Goal: Obtain resource: Download file/media

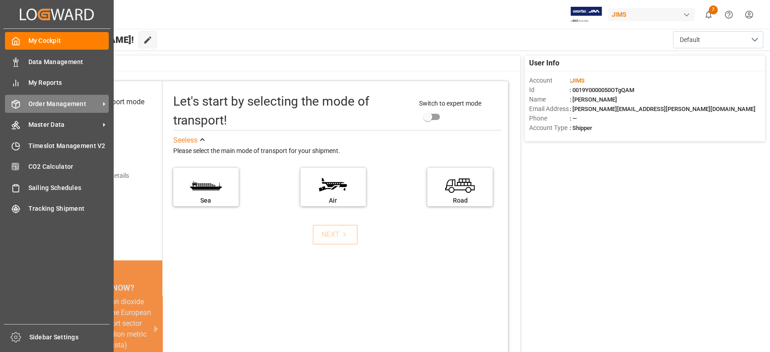
click at [22, 100] on div "Order Management Order Management" at bounding box center [57, 104] width 104 height 18
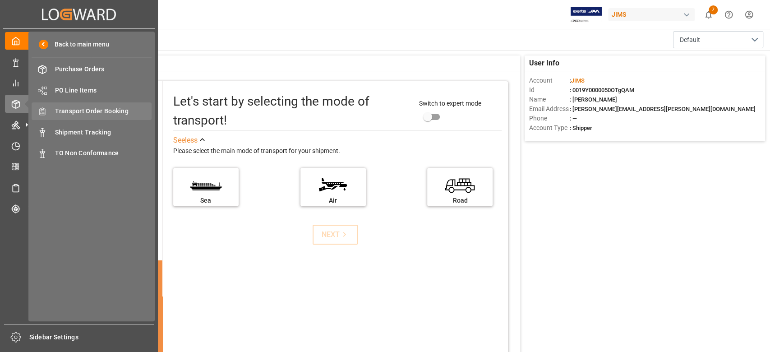
click at [72, 114] on span "Transport Order Booking" at bounding box center [103, 110] width 97 height 9
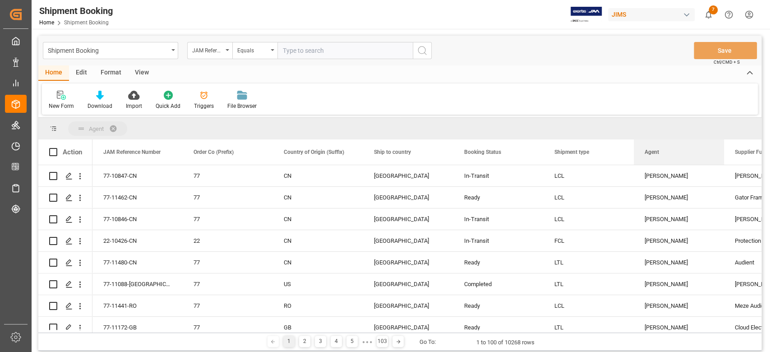
drag, startPoint x: 648, startPoint y: 153, endPoint x: 653, endPoint y: 130, distance: 23.7
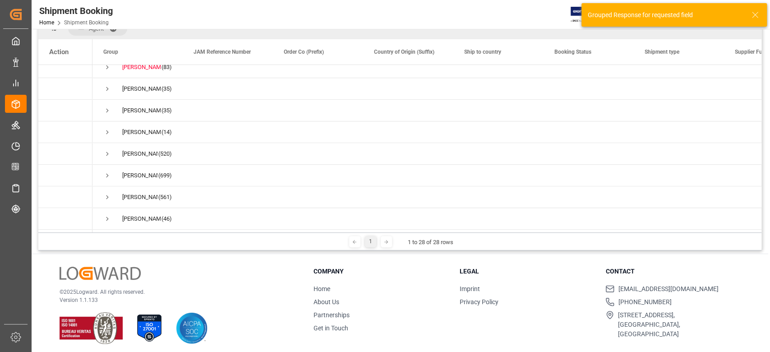
scroll to position [104, 0]
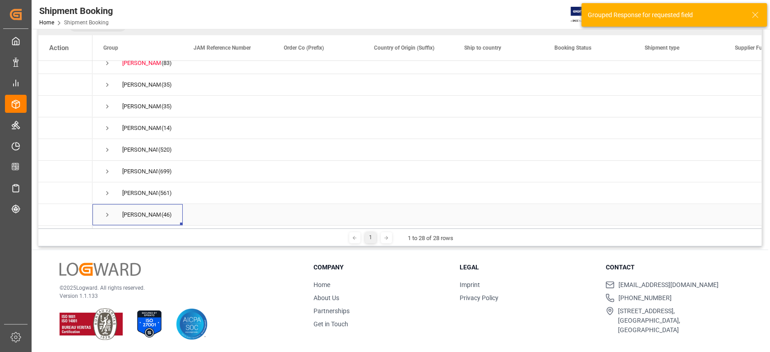
click at [153, 216] on div "Yves Pomerleau" at bounding box center [141, 214] width 38 height 21
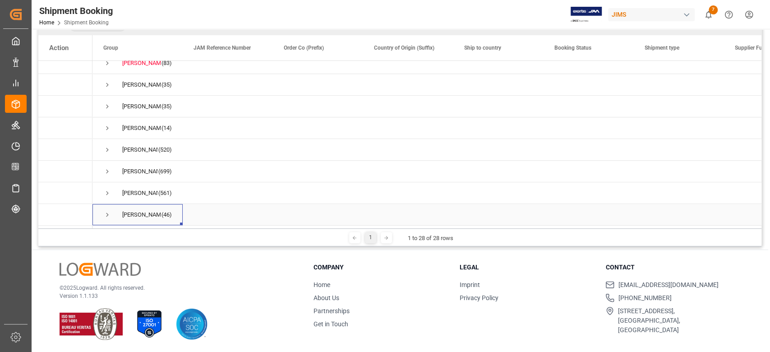
click at [111, 213] on span "Yves Pomerleau (46)" at bounding box center [137, 214] width 69 height 20
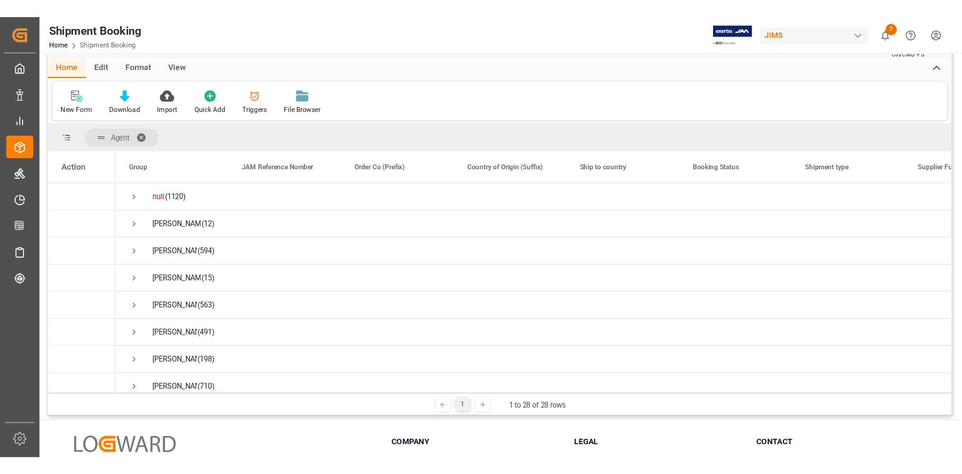
scroll to position [0, 0]
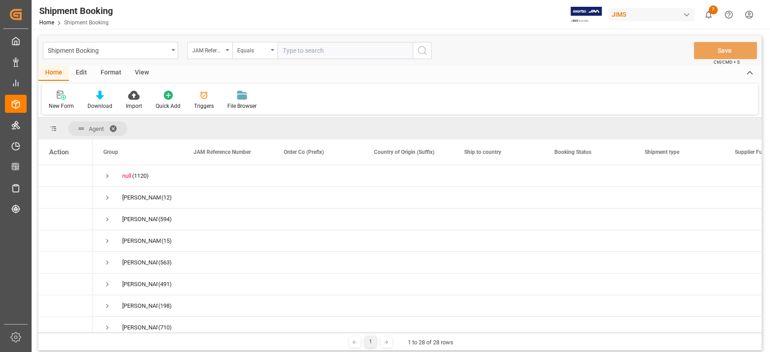
click at [112, 127] on span at bounding box center [116, 128] width 14 height 8
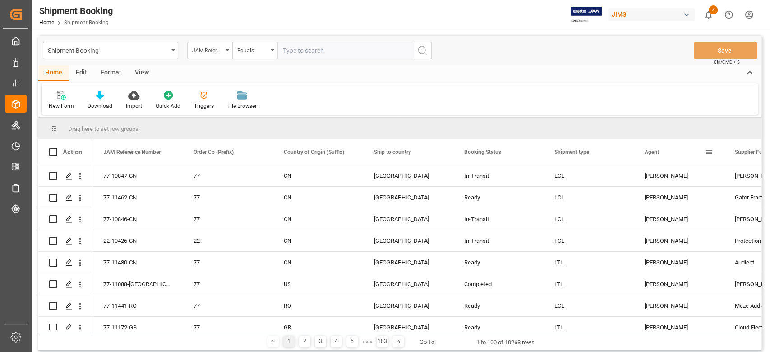
click at [709, 152] on span at bounding box center [709, 152] width 8 height 8
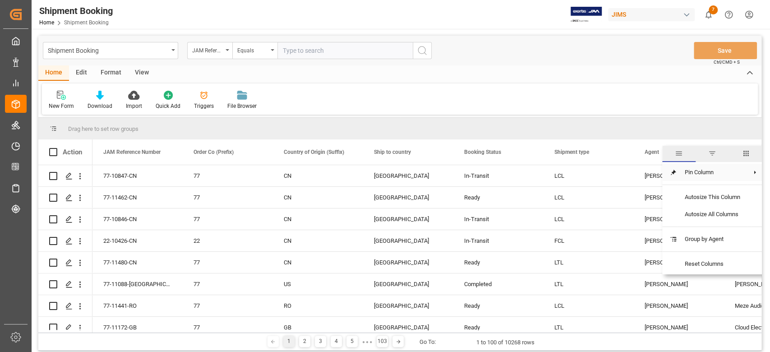
click at [755, 175] on span at bounding box center [755, 172] width 8 height 8
click at [712, 154] on span "filter" at bounding box center [712, 153] width 8 height 8
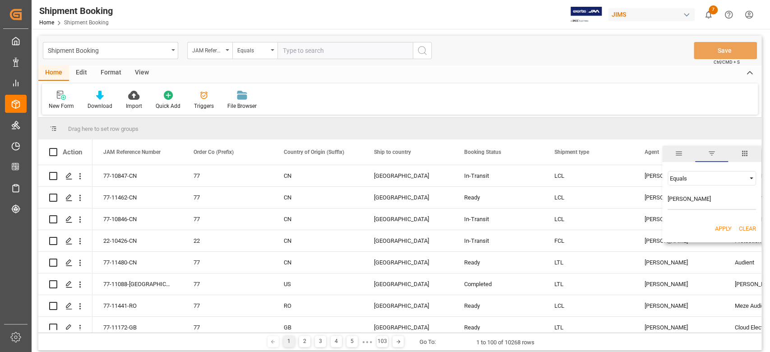
type input "Yves Pomerleau"
click at [725, 227] on button "Apply" at bounding box center [723, 228] width 17 height 9
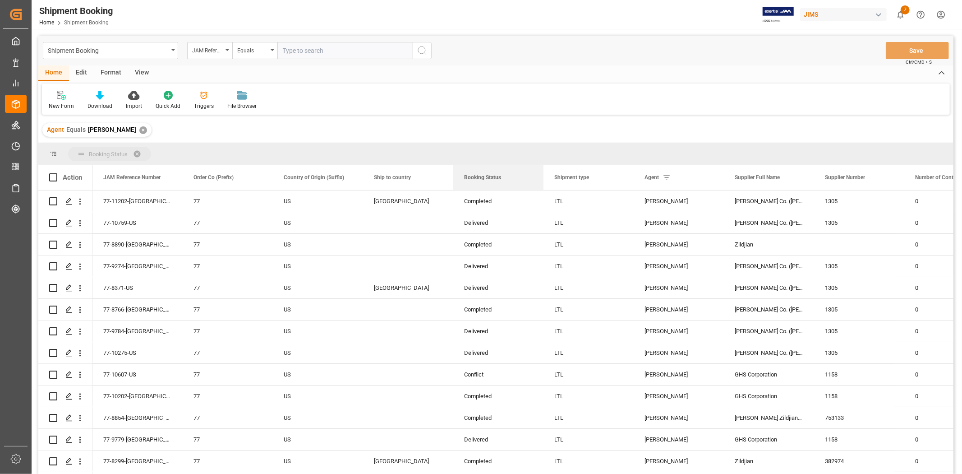
drag, startPoint x: 488, startPoint y: 179, endPoint x: 488, endPoint y: 159, distance: 20.7
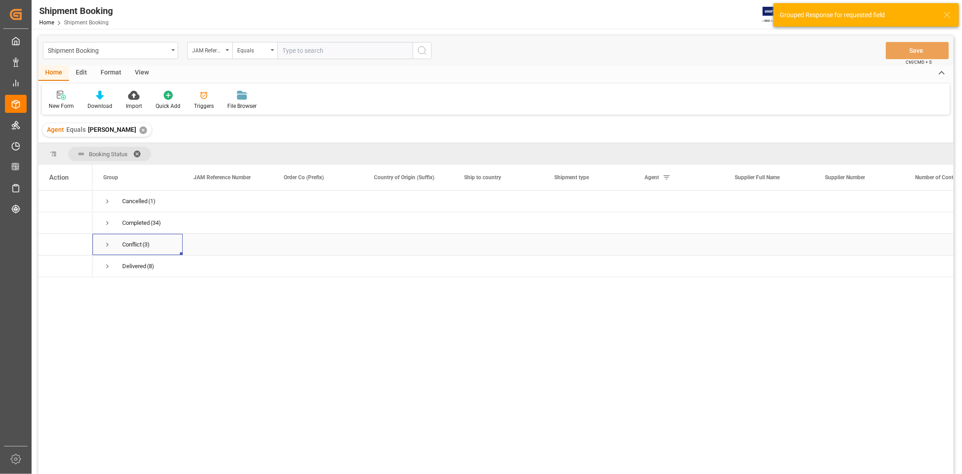
click at [104, 244] on span "Press SPACE to select this row." at bounding box center [107, 244] width 8 height 8
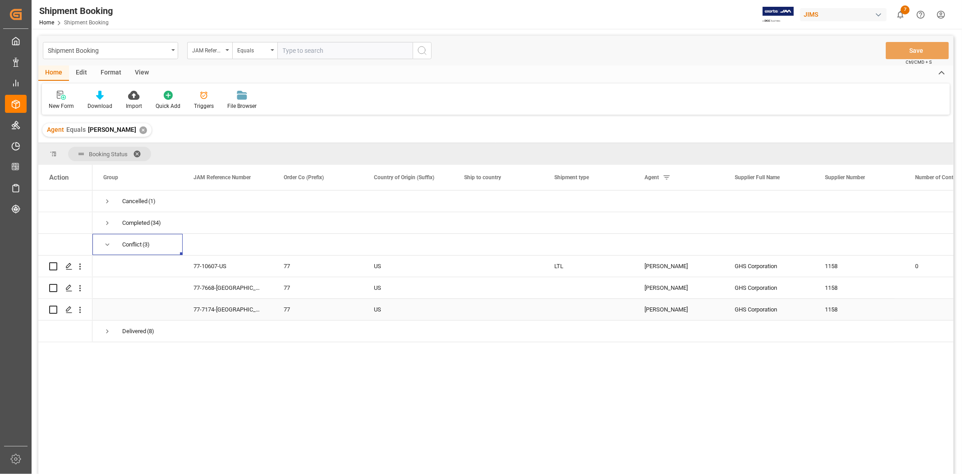
click at [395, 309] on div "US" at bounding box center [408, 309] width 69 height 21
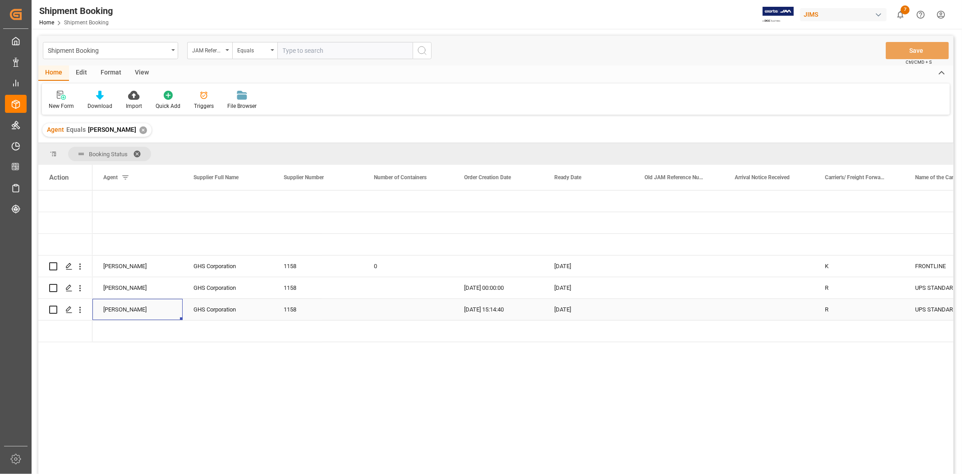
scroll to position [0, 451]
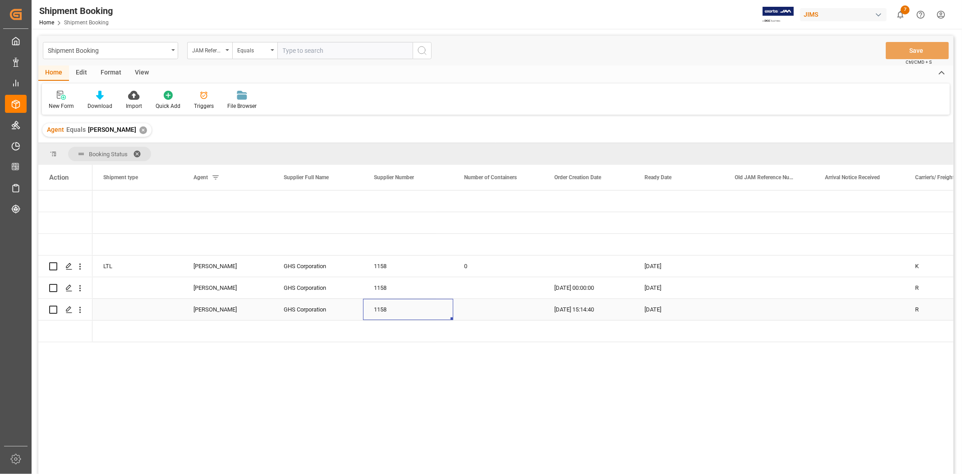
click at [202, 305] on div "Yves Pomerleau" at bounding box center [227, 309] width 69 height 21
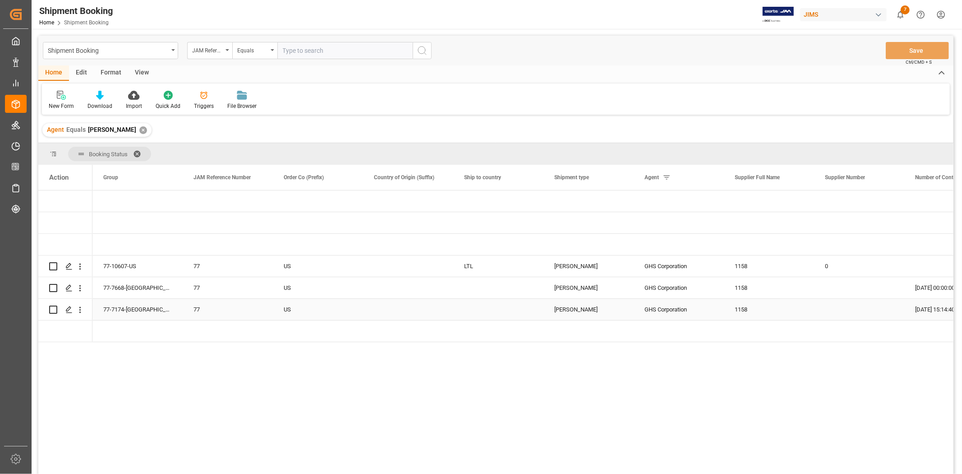
scroll to position [0, 0]
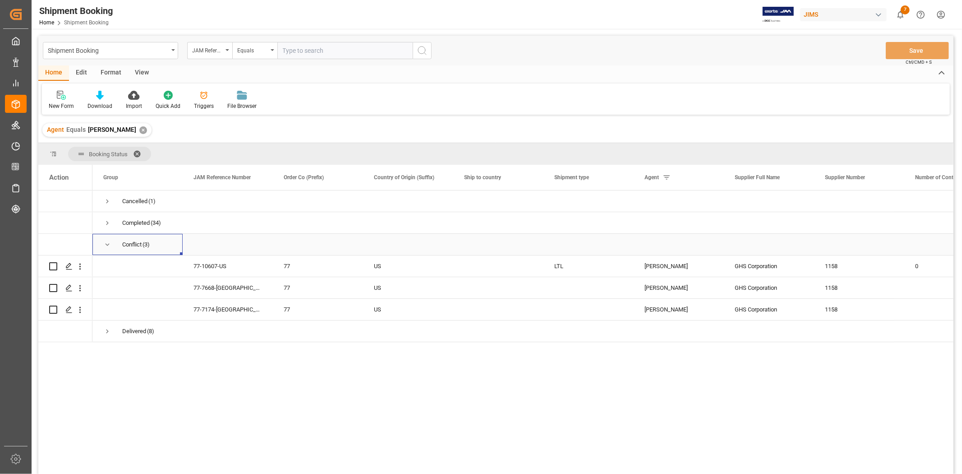
click at [106, 246] on span "Press SPACE to select this row." at bounding box center [107, 244] width 8 height 8
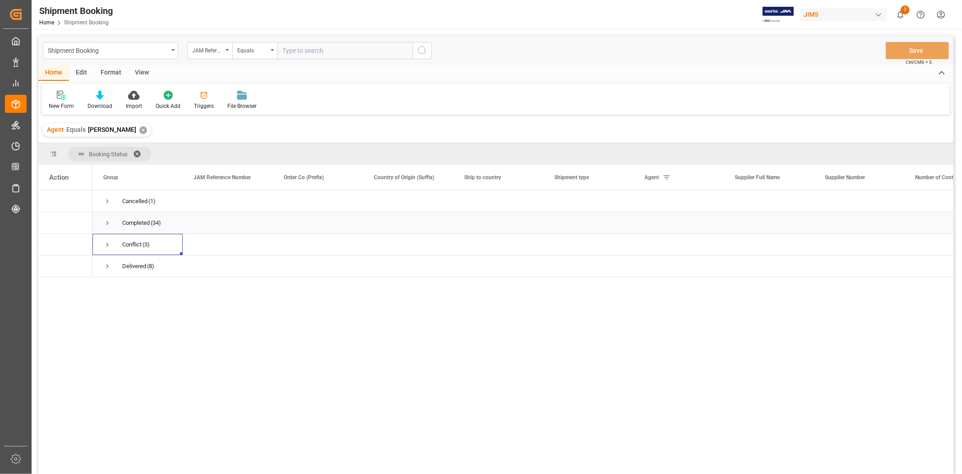
click at [107, 223] on span "Press SPACE to select this row." at bounding box center [107, 223] width 8 height 8
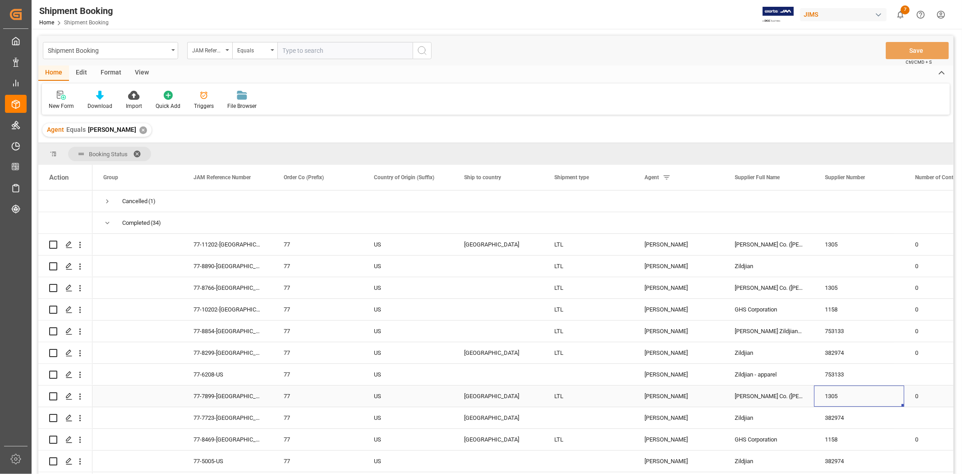
click at [769, 351] on div "1305" at bounding box center [859, 395] width 90 height 21
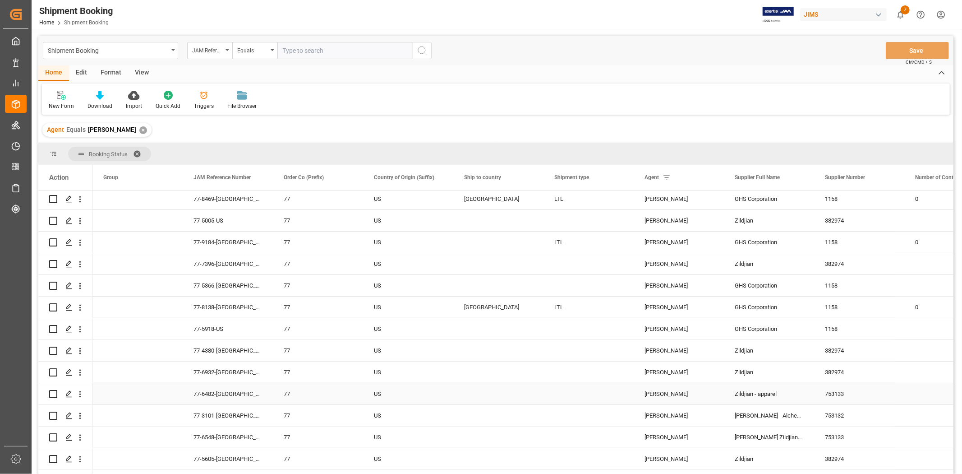
scroll to position [250, 0]
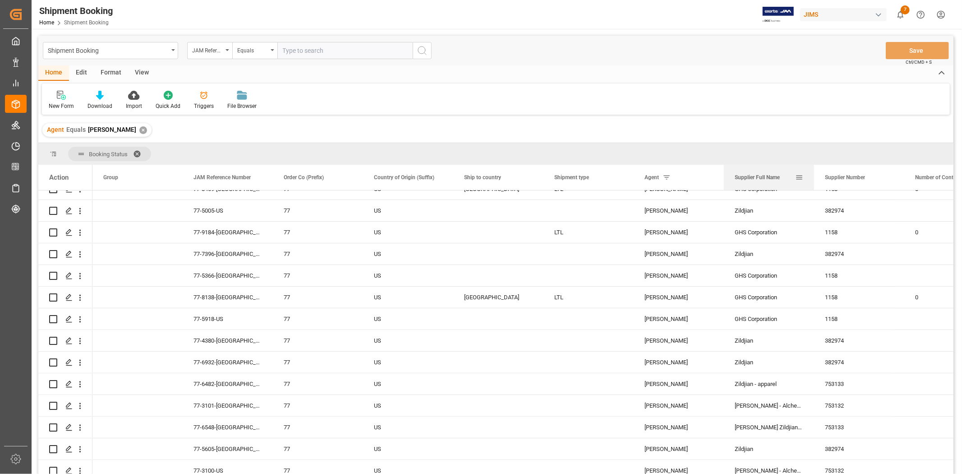
drag, startPoint x: 745, startPoint y: 181, endPoint x: 745, endPoint y: 165, distance: 16.2
click at [745, 165] on div "Supplier Full Name" at bounding box center [765, 177] width 60 height 25
drag, startPoint x: 745, startPoint y: 176, endPoint x: 749, endPoint y: 155, distance: 21.4
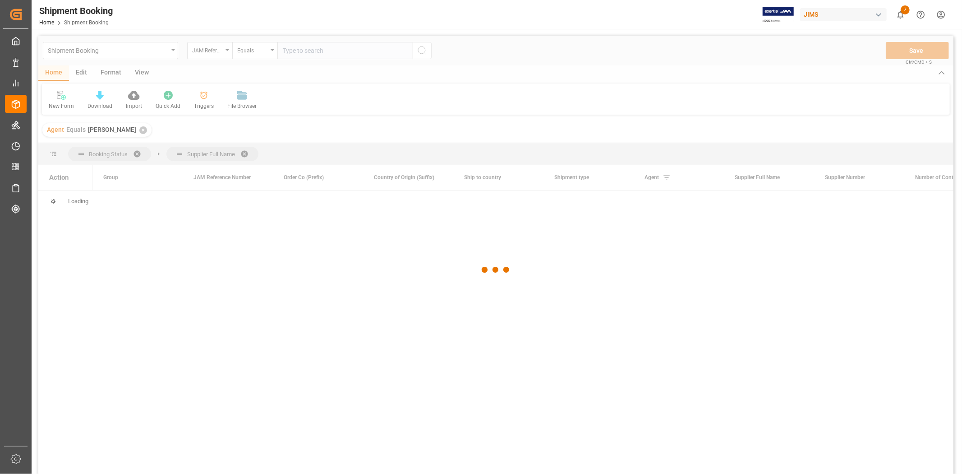
scroll to position [0, 0]
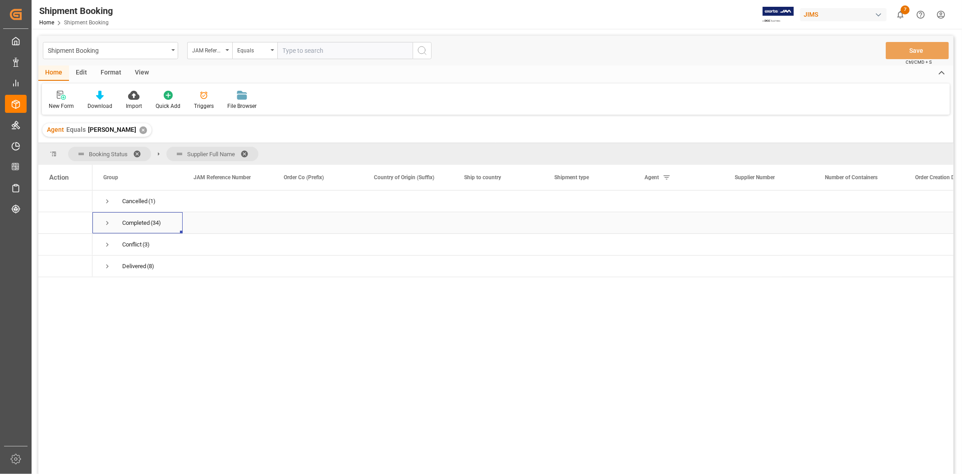
click at [104, 224] on span "Press SPACE to select this row." at bounding box center [107, 223] width 8 height 8
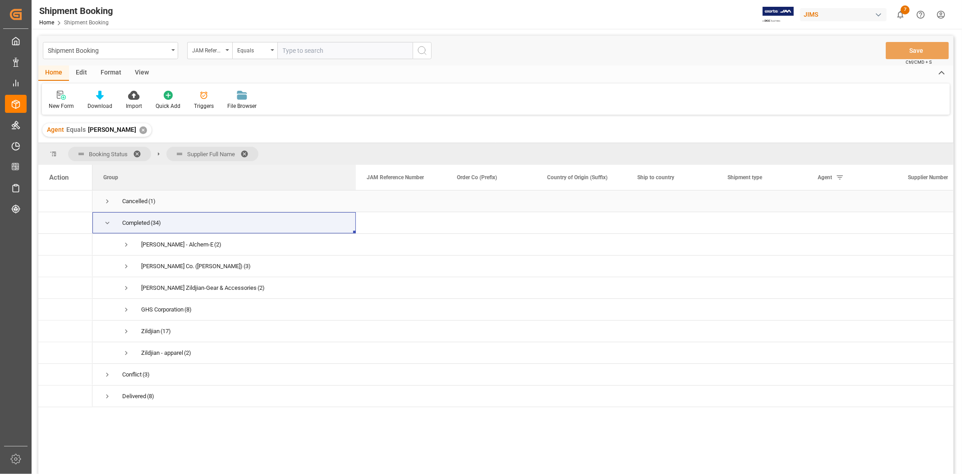
drag, startPoint x: 180, startPoint y: 179, endPoint x: 354, endPoint y: 200, distance: 174.5
click at [354, 200] on div "Action Group JAM Reference Number Order Co (Prefix)" at bounding box center [495, 322] width 915 height 315
click at [127, 332] on span "Press SPACE to select this row." at bounding box center [126, 331] width 8 height 8
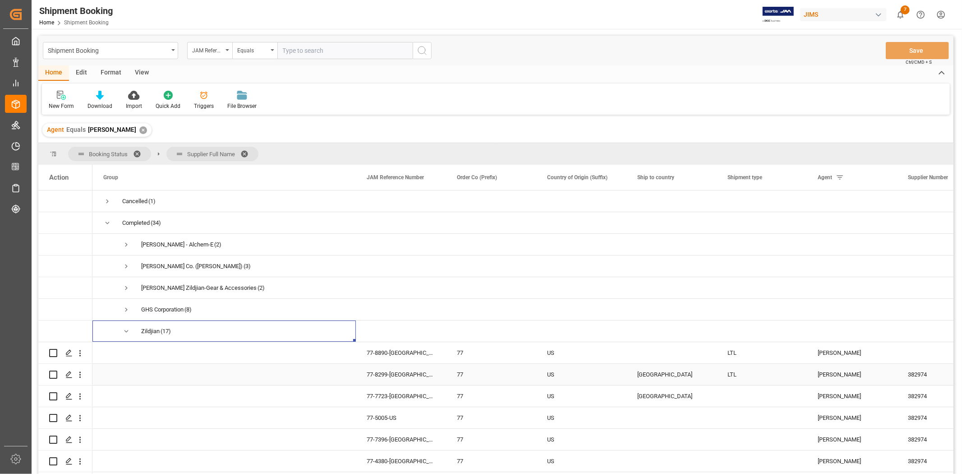
click at [383, 351] on div "77-8299-US" at bounding box center [401, 373] width 90 height 21
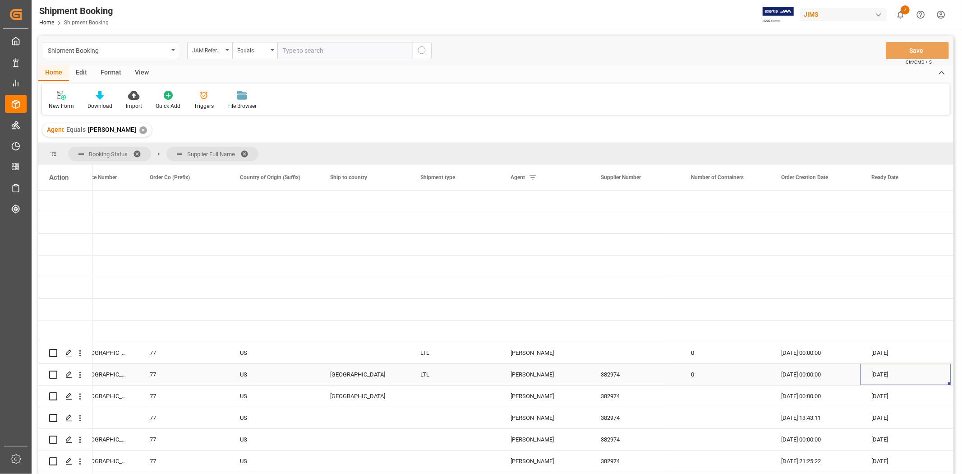
scroll to position [0, 397]
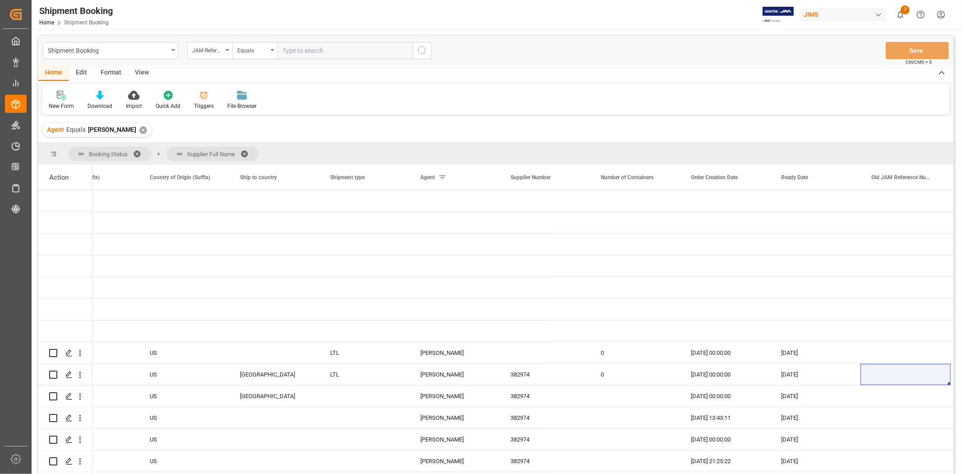
click at [248, 154] on span at bounding box center [247, 154] width 14 height 8
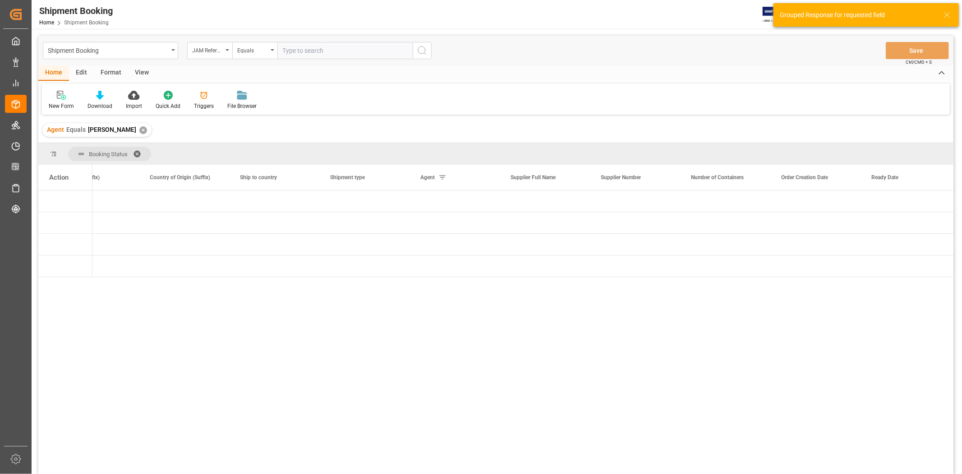
click at [140, 151] on span at bounding box center [140, 154] width 14 height 8
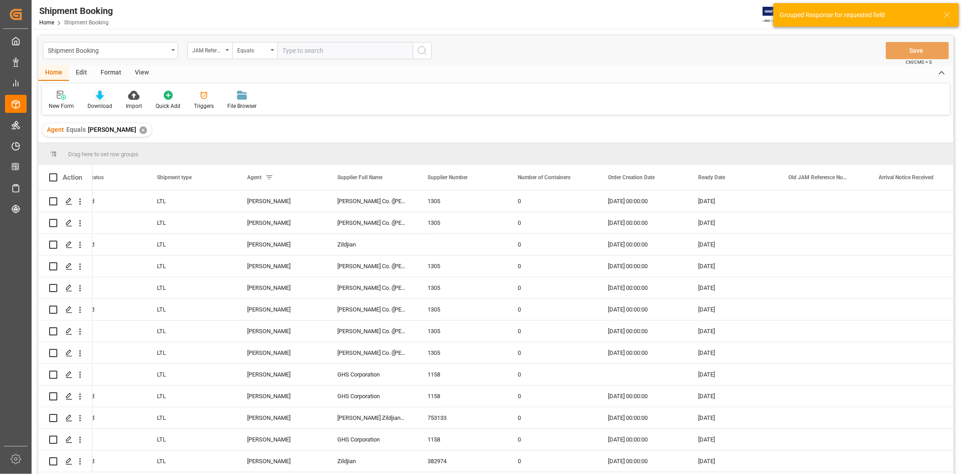
click at [89, 102] on div "Download" at bounding box center [99, 106] width 25 height 8
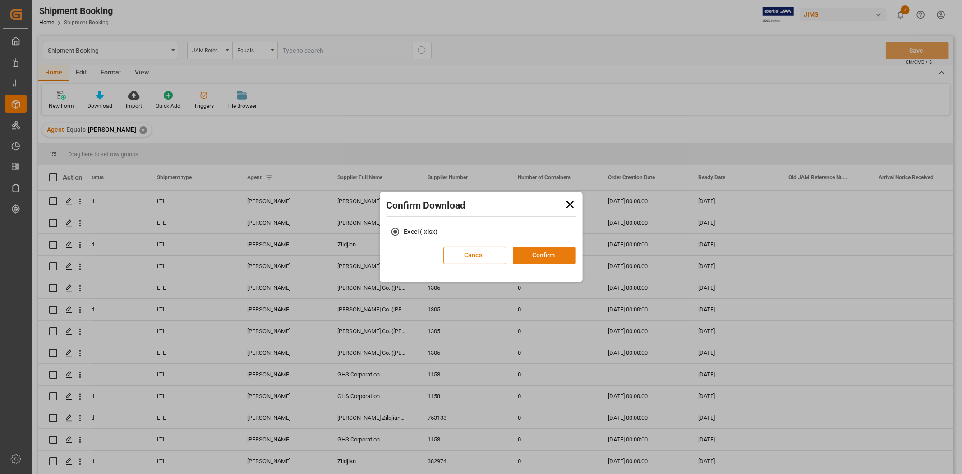
click at [557, 253] on button "Confirm" at bounding box center [544, 255] width 63 height 17
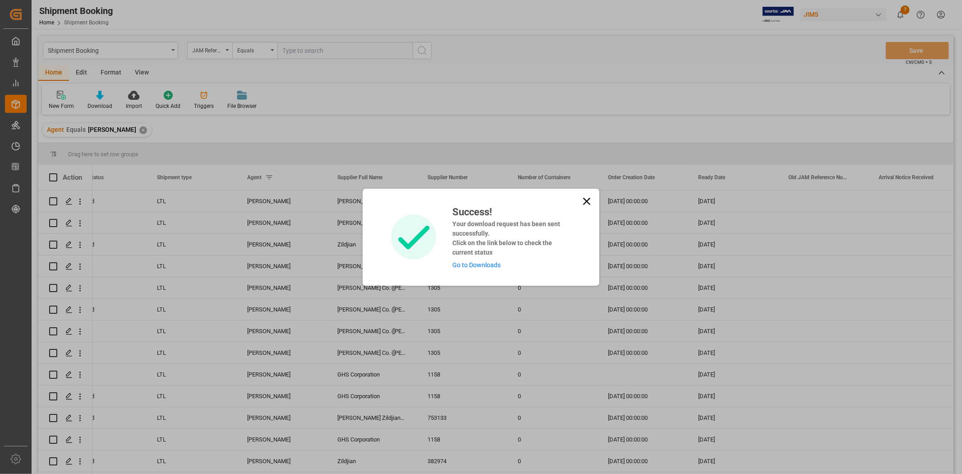
click at [496, 264] on link "Go to Downloads" at bounding box center [476, 264] width 48 height 7
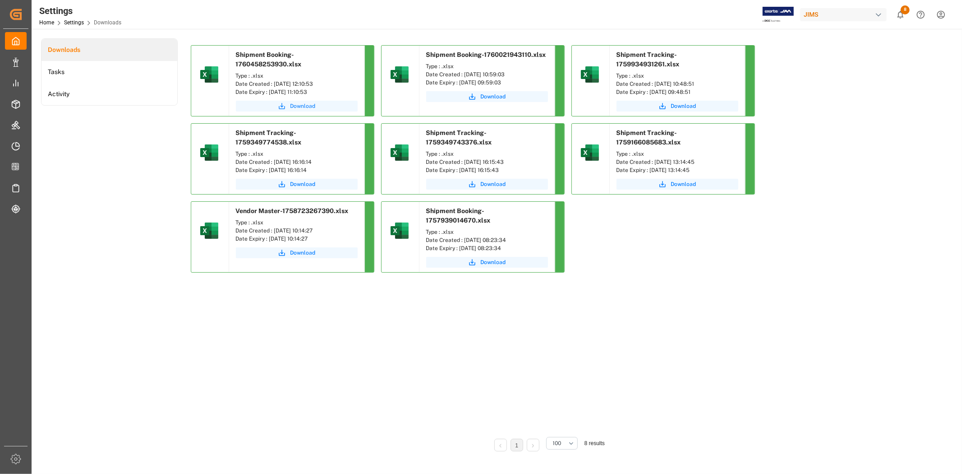
click at [299, 103] on span "Download" at bounding box center [302, 106] width 25 height 8
